Goal: Find specific page/section

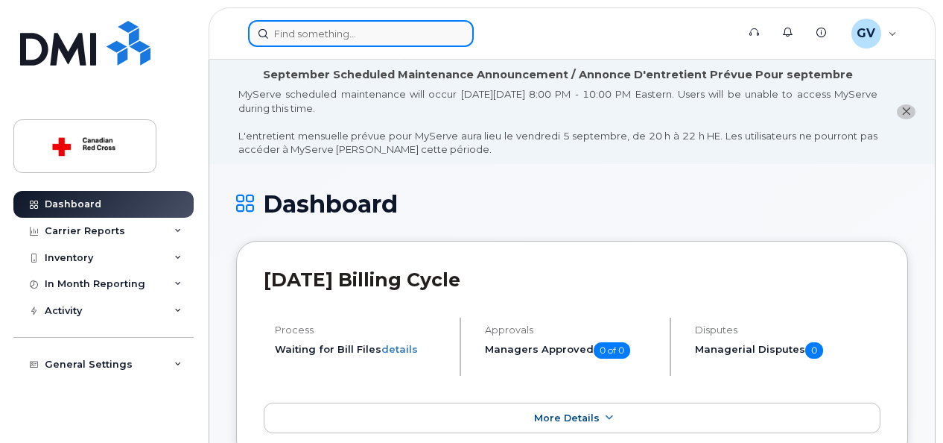
click at [419, 46] on input at bounding box center [361, 33] width 226 height 27
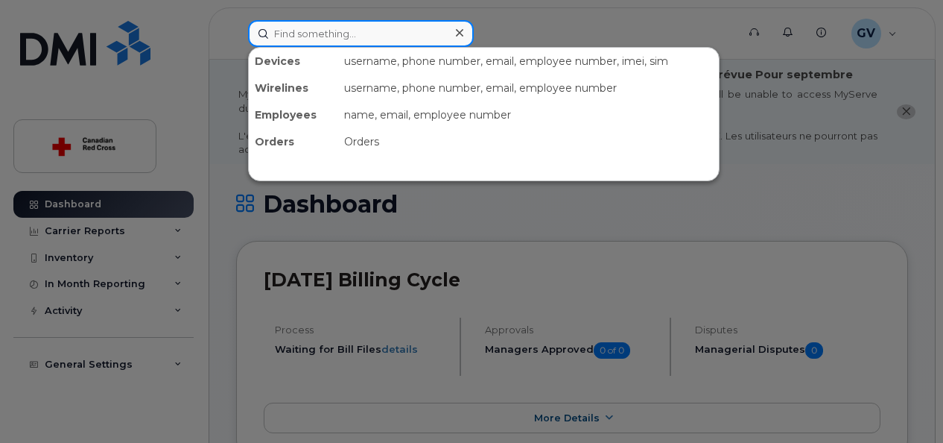
paste input "[PHONE_NUMBER]"
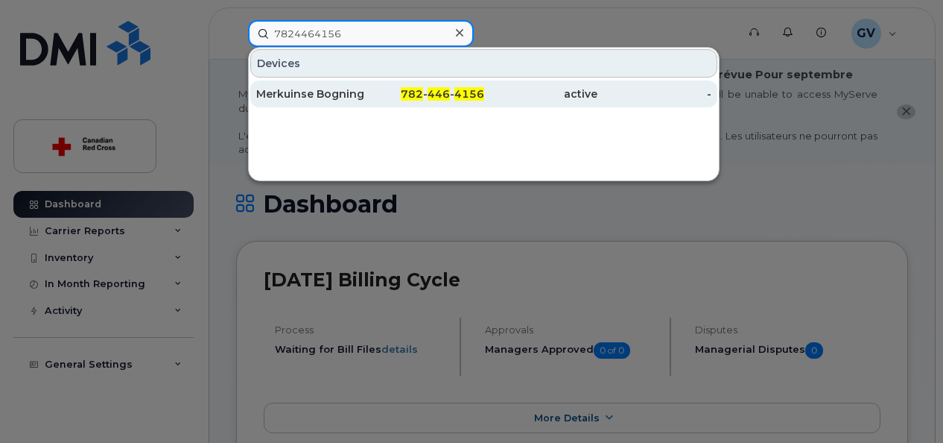
type input "7824464156"
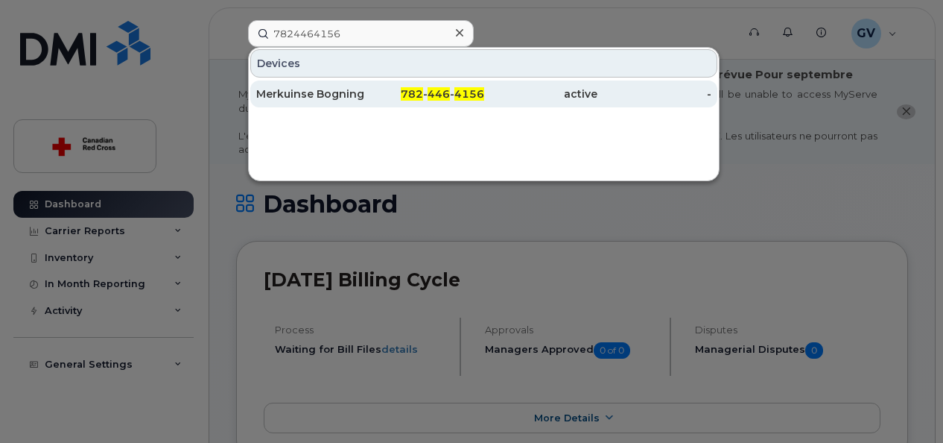
click at [346, 93] on div "Merkuinse Bogning" at bounding box center [313, 93] width 114 height 15
